Goal: Information Seeking & Learning: Find specific fact

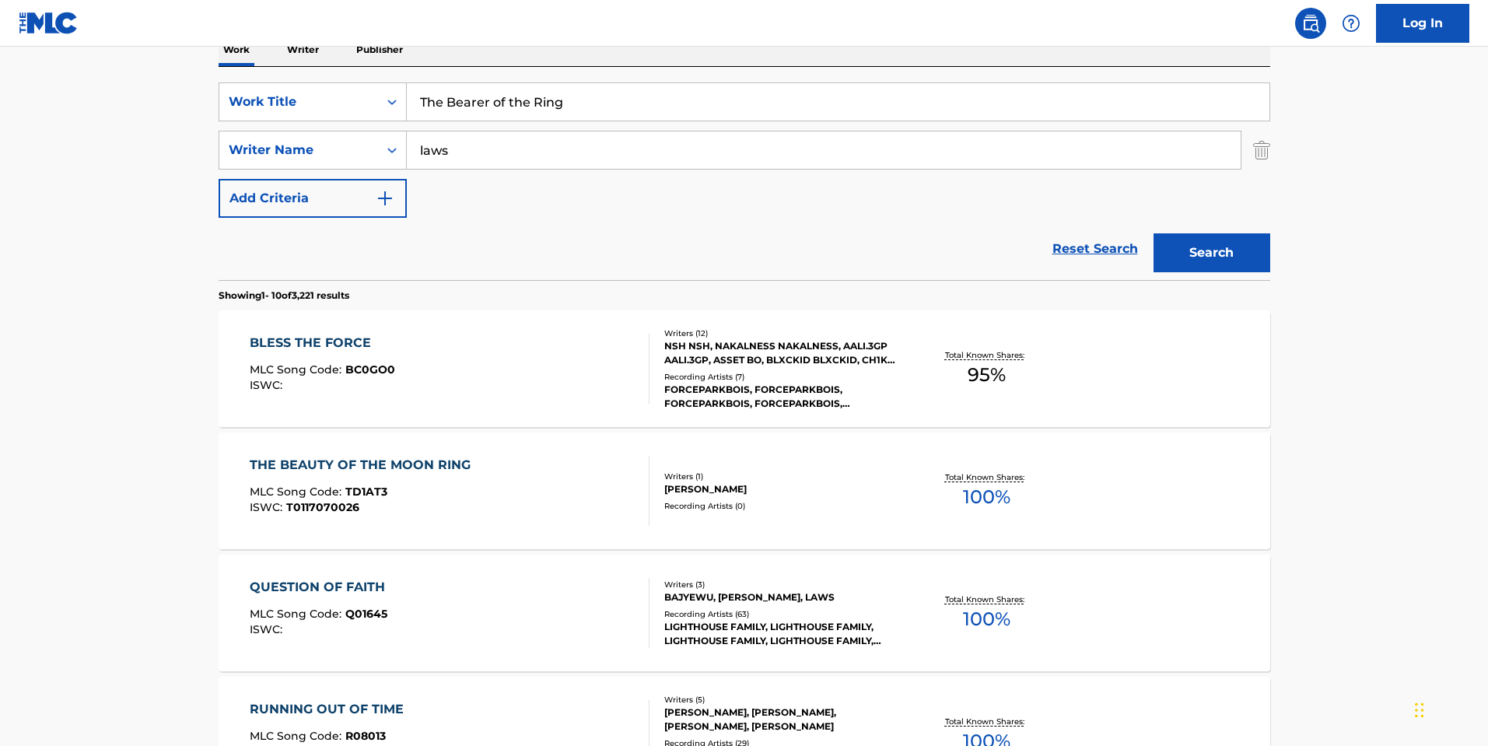
click at [1169, 154] on input "laws" at bounding box center [824, 149] width 834 height 37
click at [599, 94] on input "The Bearer of the Ring" at bounding box center [838, 101] width 862 height 37
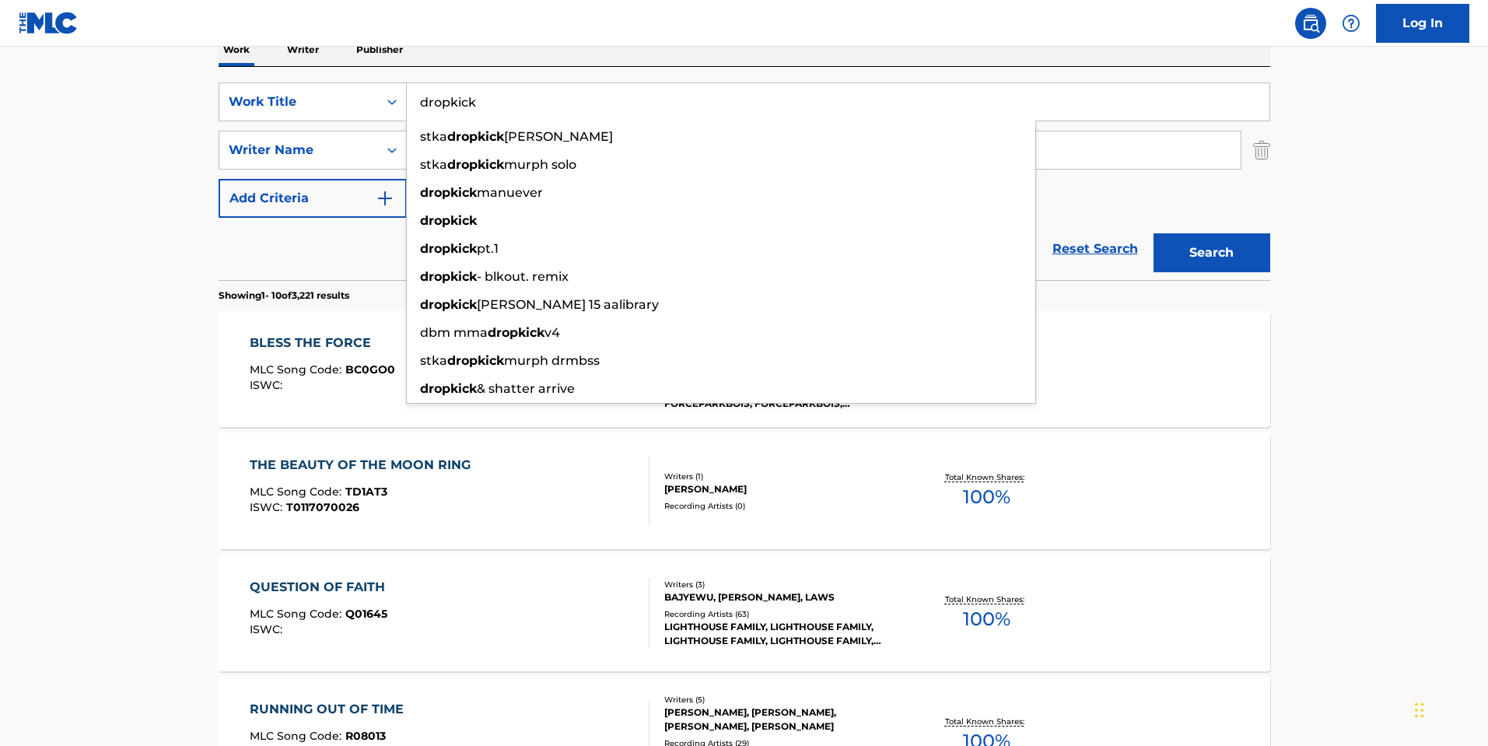
type input "dropkick"
click at [75, 204] on main "The MLC Public Work Search The accuracy and completeness of The MLC's data is d…" at bounding box center [744, 698] width 1488 height 1831
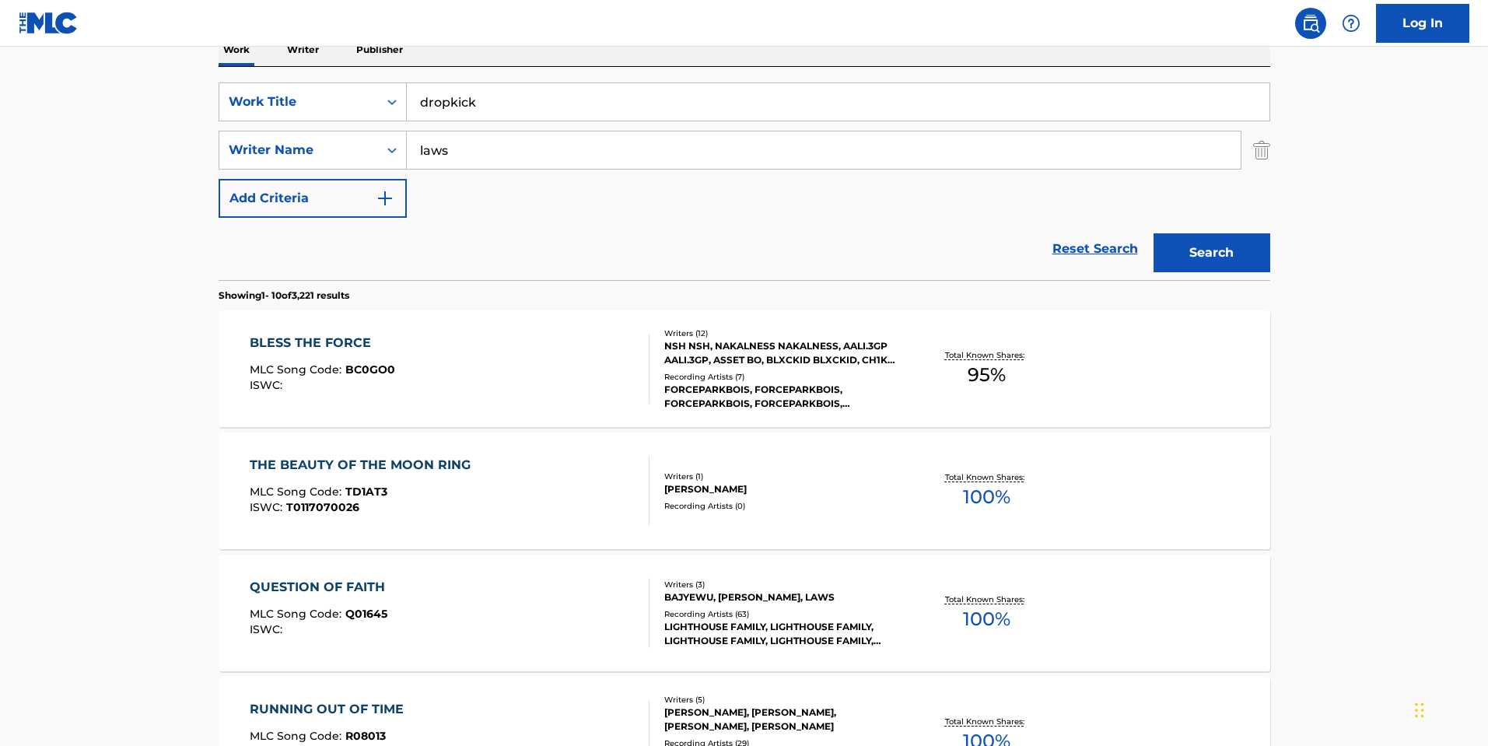
click at [488, 152] on input "laws" at bounding box center [824, 149] width 834 height 37
click at [493, 171] on div "SearchWithCriteria38081b21-95c9-484c-8acd-7ac43fa3ba16 Work Title dropkick Sear…" at bounding box center [744, 149] width 1051 height 135
click at [493, 165] on input "laws" at bounding box center [824, 149] width 834 height 37
click at [493, 164] on input "laws" at bounding box center [824, 149] width 834 height 37
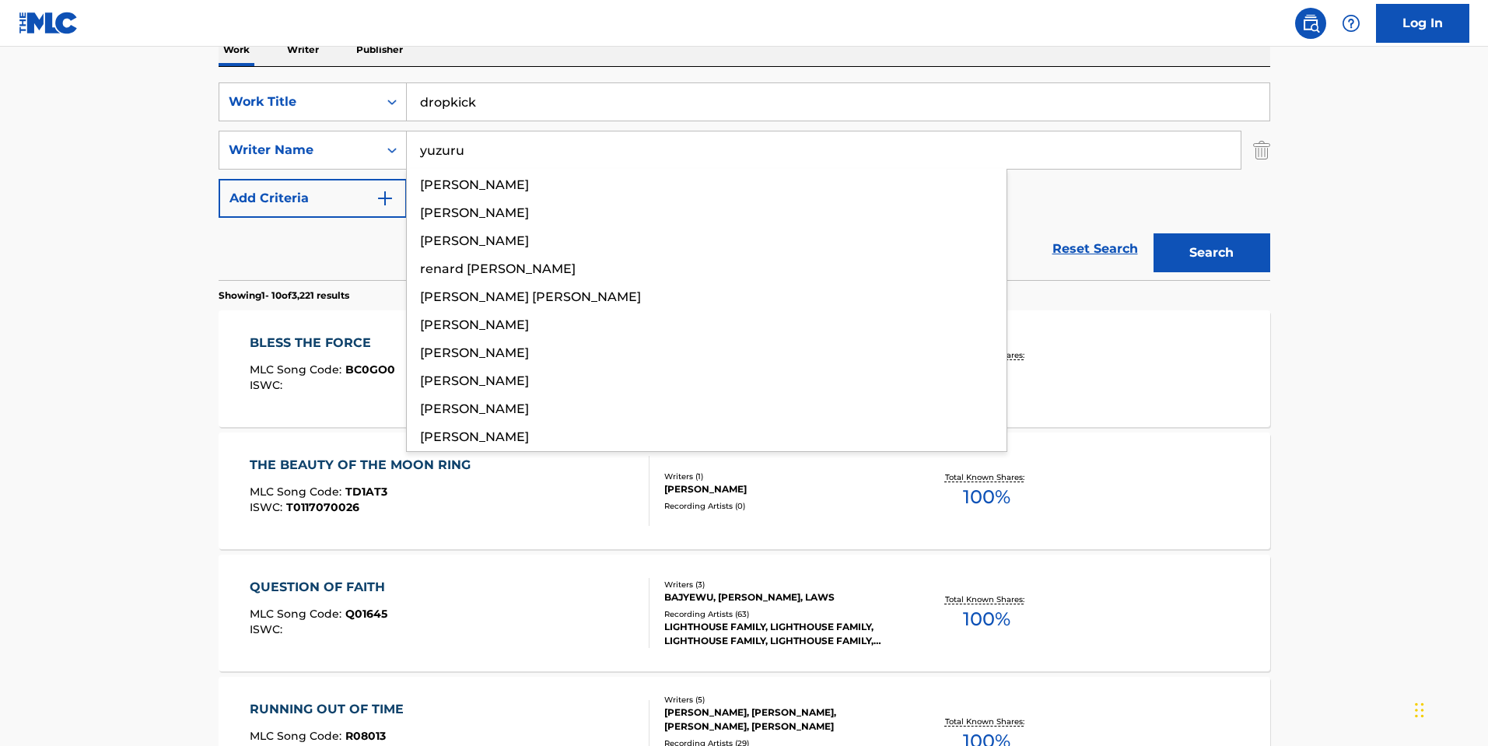
type input "yuzuru"
click at [1153, 233] on button "Search" at bounding box center [1211, 252] width 117 height 39
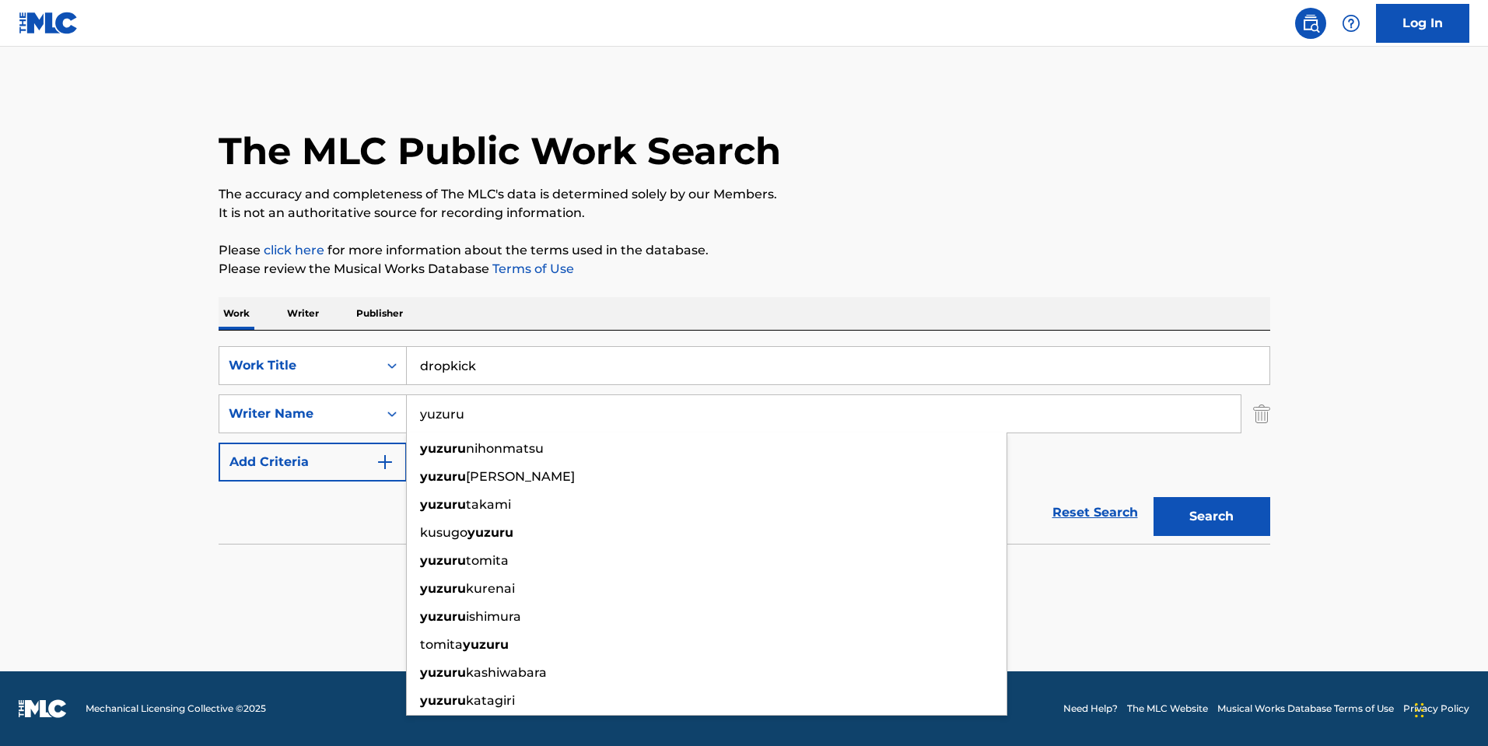
click at [1193, 274] on p "Please review the Musical Works Database Terms of Use" at bounding box center [744, 269] width 1051 height 19
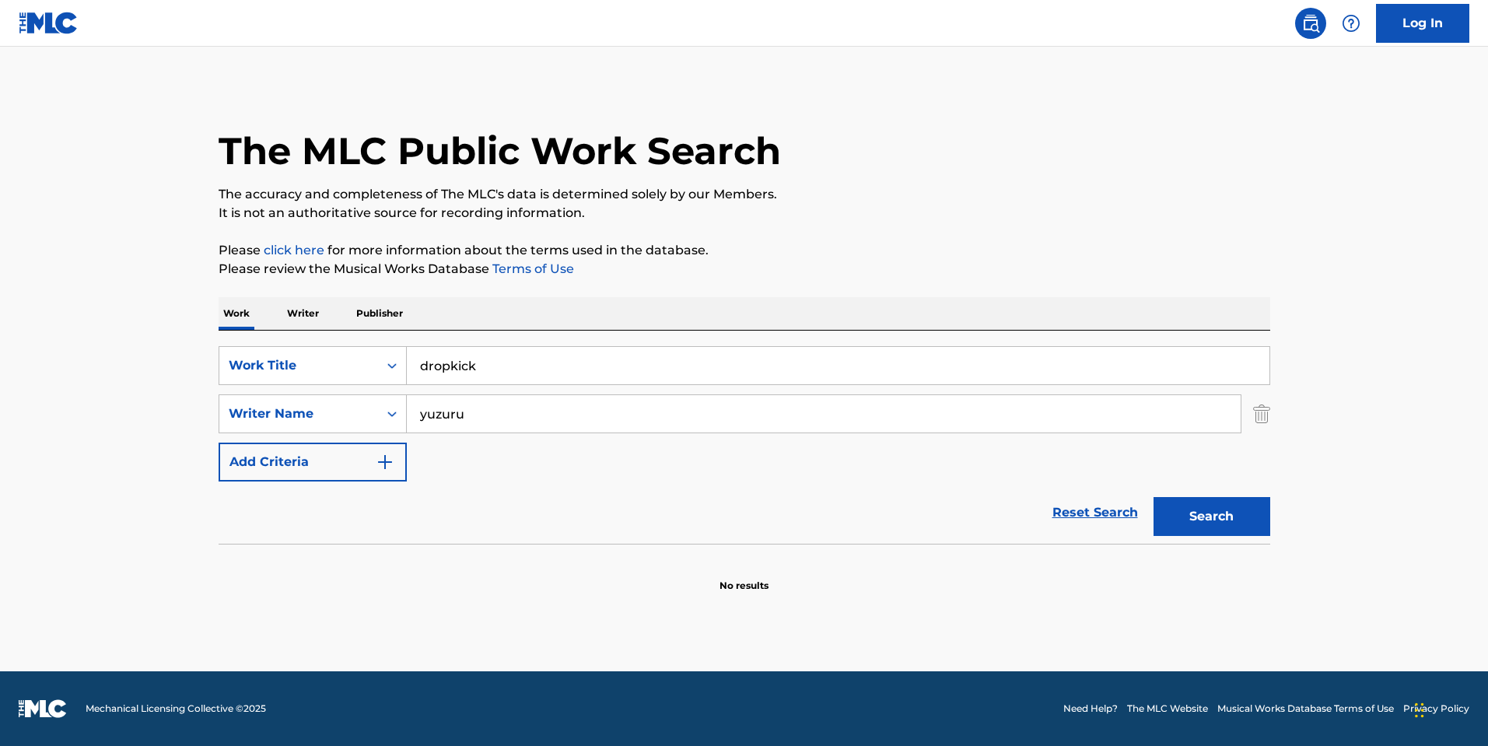
click at [578, 380] on input "dropkick" at bounding box center [838, 365] width 862 height 37
type input "d"
click at [1153, 497] on button "Search" at bounding box center [1211, 516] width 117 height 39
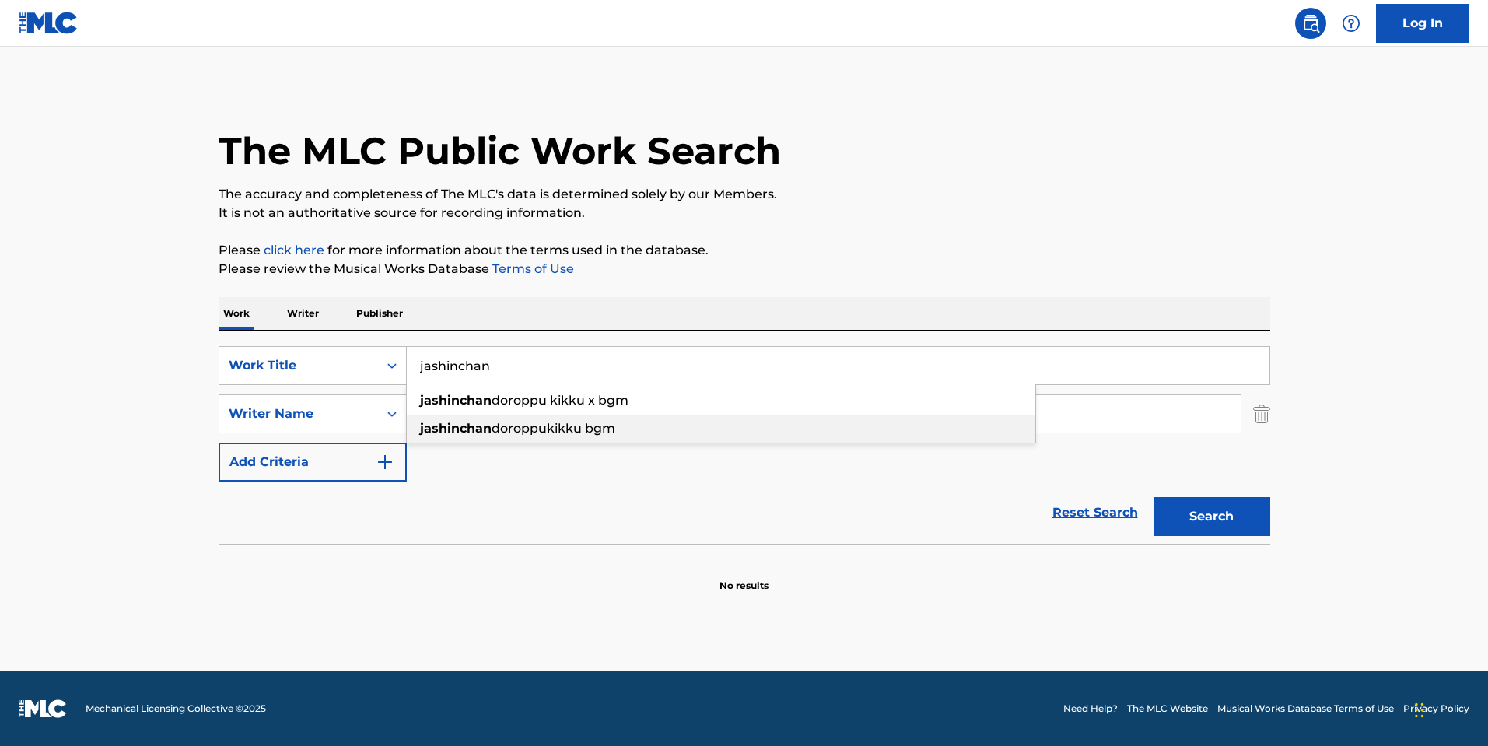
type input "jashinchan"
click at [722, 422] on div "[PERSON_NAME] bgm" at bounding box center [721, 429] width 628 height 28
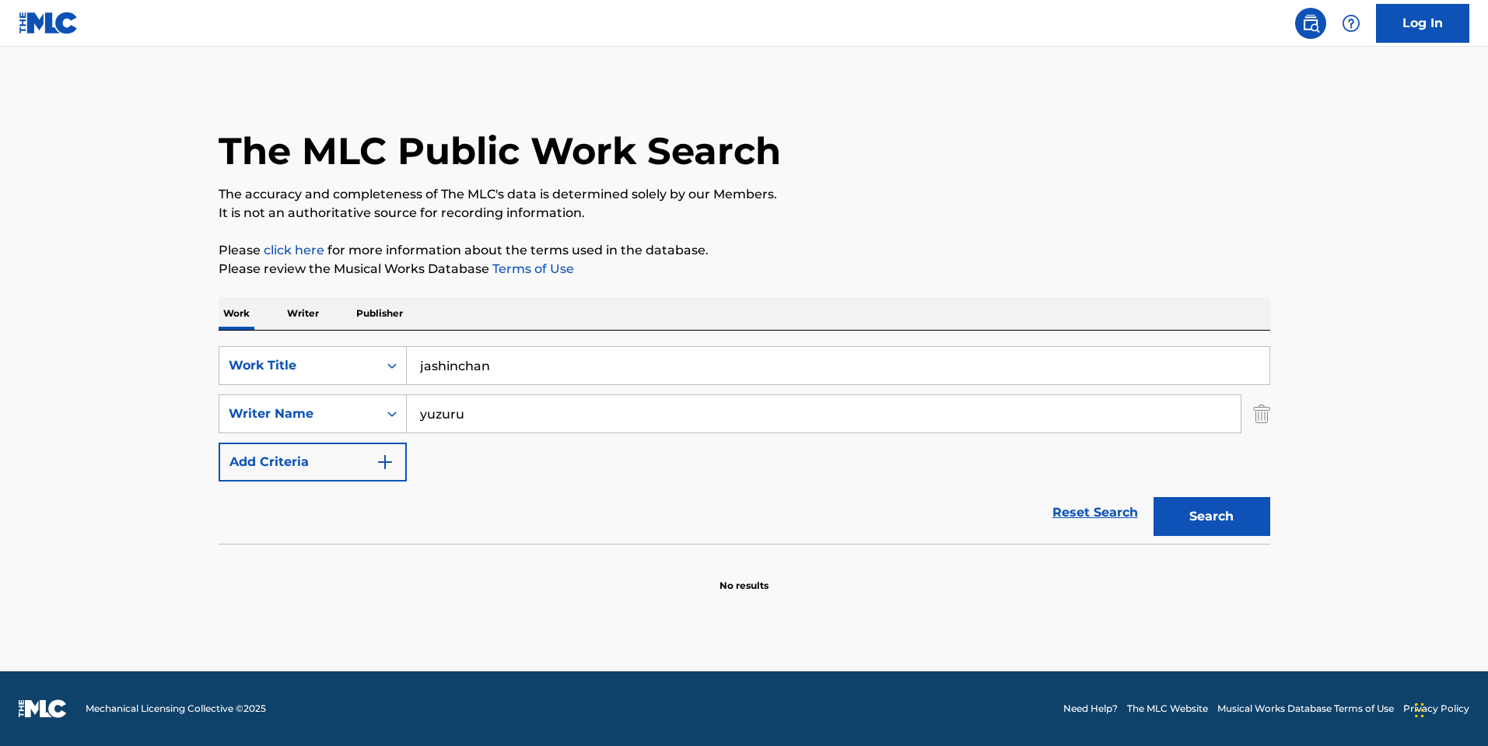
click at [1171, 492] on div "Search" at bounding box center [1208, 512] width 124 height 62
click at [1181, 502] on button "Search" at bounding box center [1211, 516] width 117 height 39
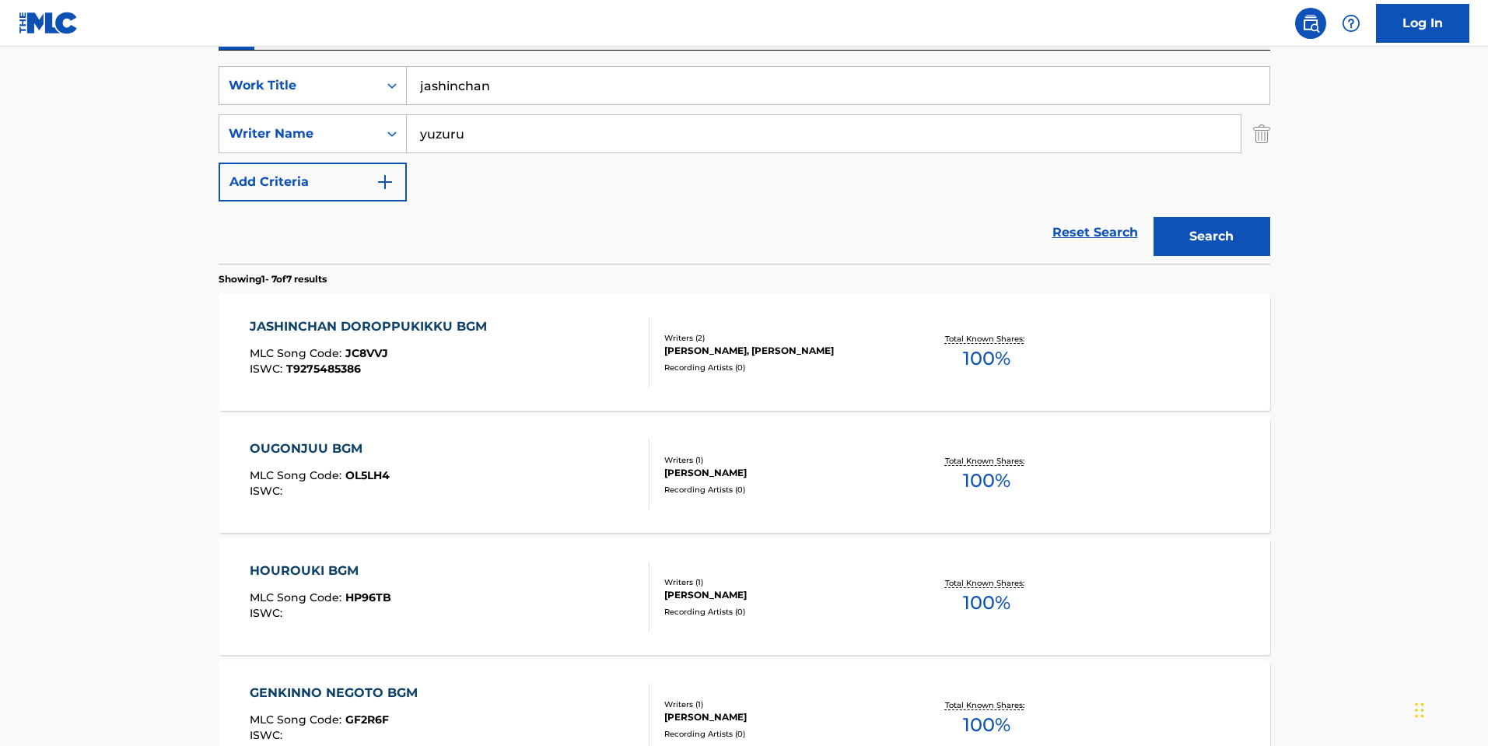
scroll to position [311, 0]
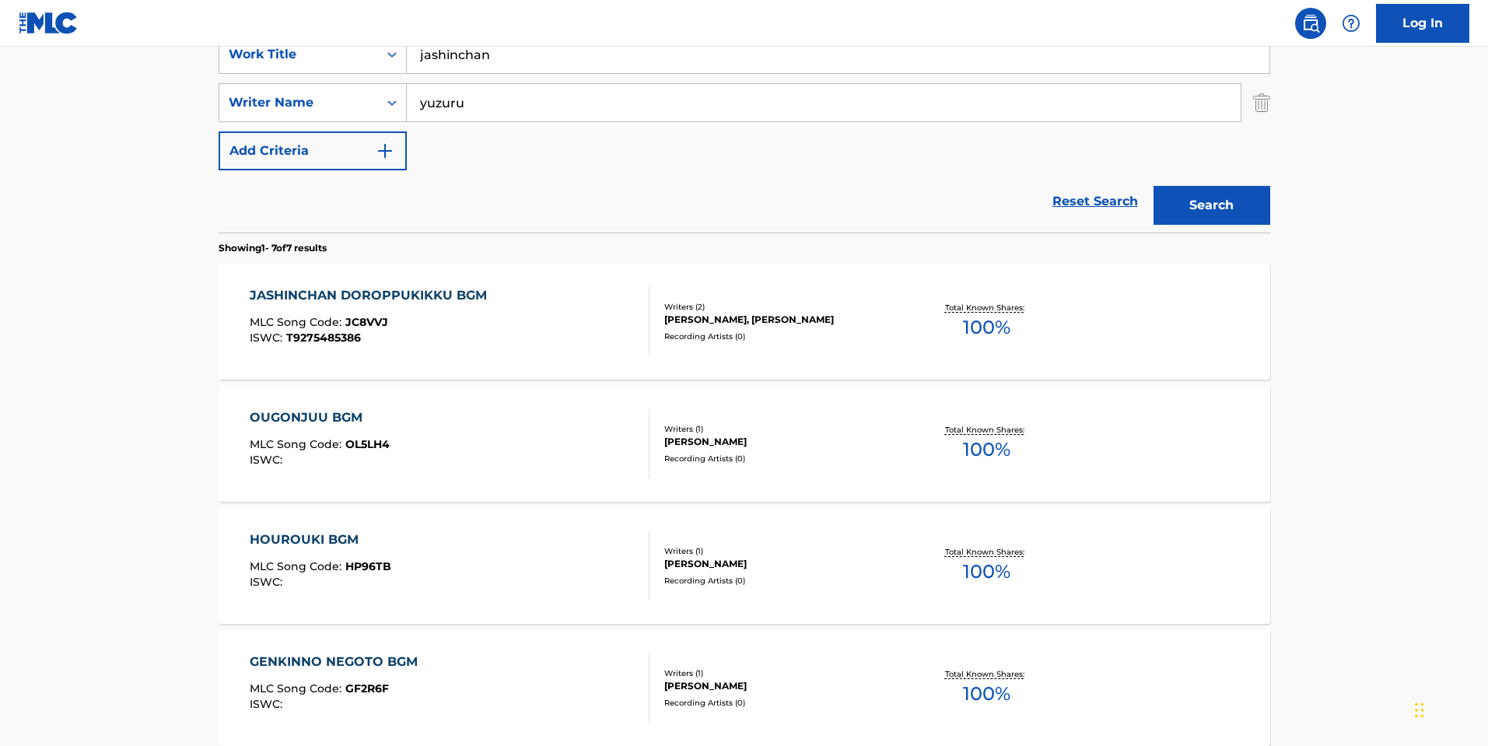
click at [571, 351] on div "JASHINCHAN DOROPPUKIKKU BGM MLC Song Code : JC8VVJ ISWC : T9275485386" at bounding box center [450, 321] width 400 height 70
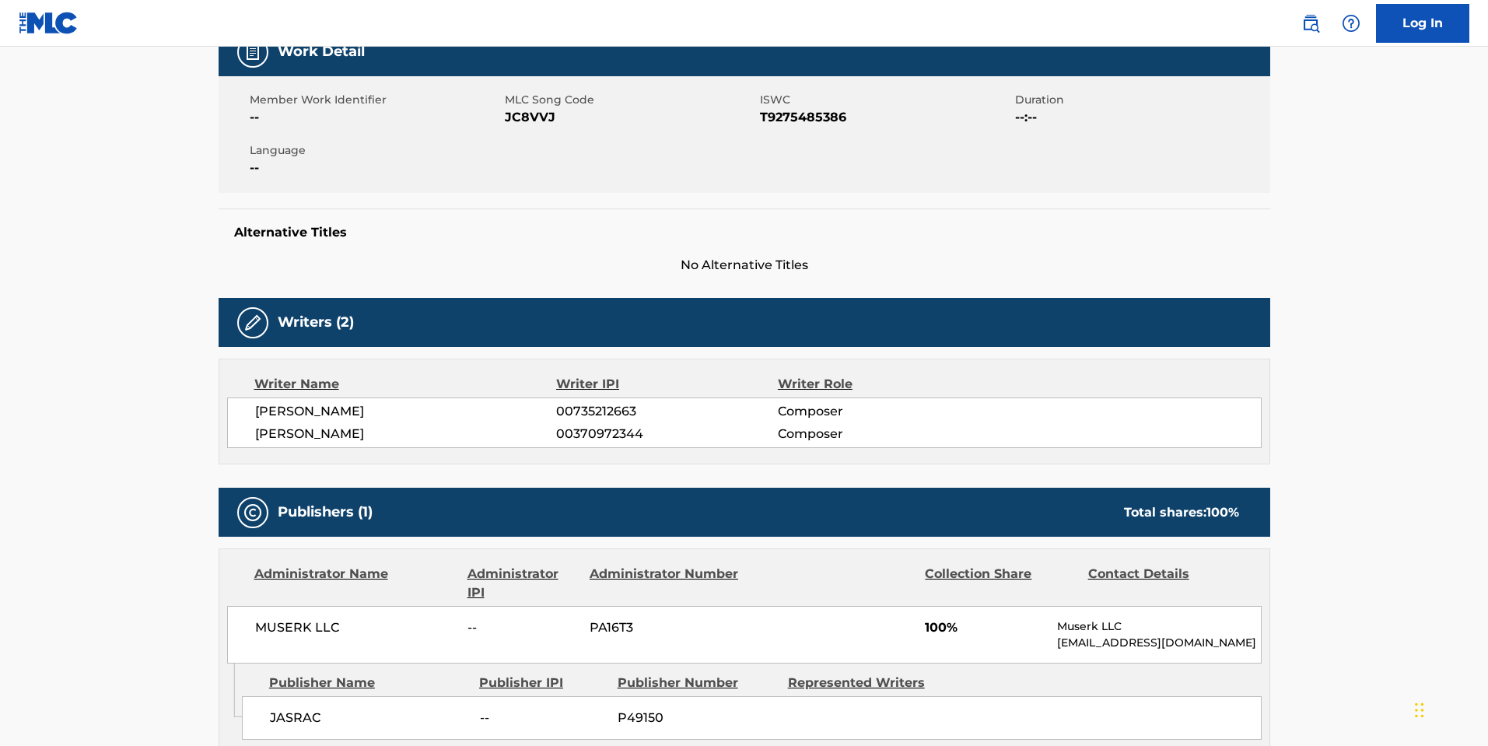
scroll to position [311, 0]
